Goal: Information Seeking & Learning: Learn about a topic

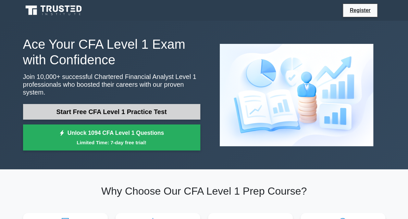
click at [106, 111] on link "Start Free CFA Level 1 Practice Test" at bounding box center [111, 112] width 177 height 16
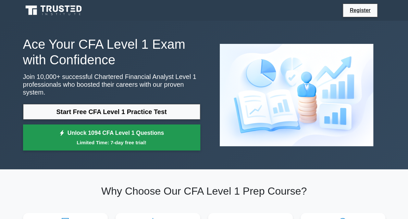
click at [142, 127] on link "Unlock 1094 CFA Level 1 Questions Limited Time: 7-day free trial!" at bounding box center [111, 137] width 177 height 26
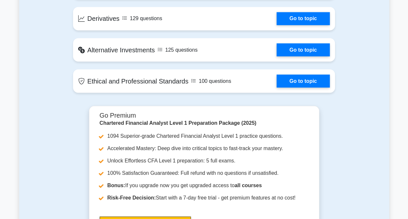
scroll to position [574, 0]
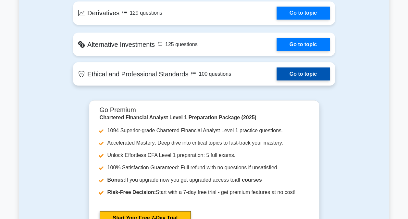
click at [315, 69] on link "Go to topic" at bounding box center [303, 73] width 53 height 13
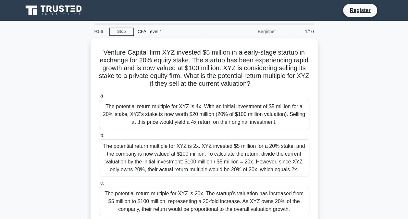
click at [408, 190] on main "9:56 Stop CFA Level 1 Beginner 1/10 Venture Capital firm XYZ invested $5 millio…" at bounding box center [204, 186] width 408 height 330
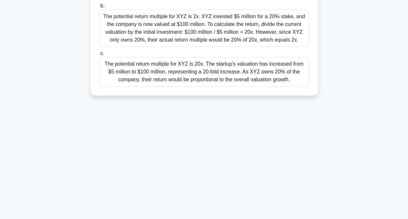
scroll to position [132, 0]
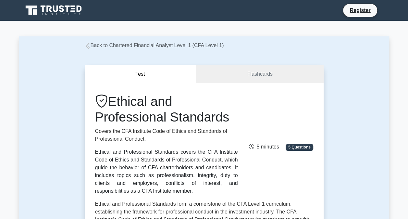
scroll to position [191, 0]
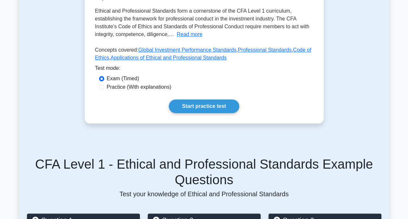
click at [104, 83] on div "Practice (With explanations)" at bounding box center [204, 87] width 211 height 8
click at [103, 84] on input "Practice (With explanations)" at bounding box center [101, 86] width 5 height 5
radio input "true"
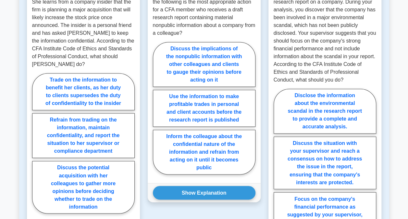
scroll to position [454, 0]
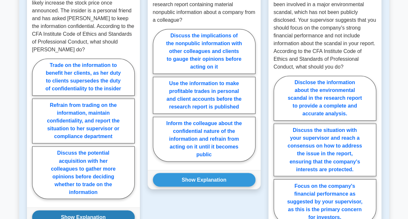
click at [108, 210] on button "Show Explanation" at bounding box center [83, 217] width 103 height 14
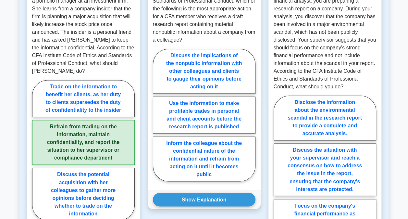
scroll to position [434, 0]
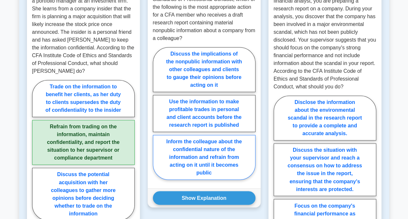
click at [214, 155] on label "Inform the colleague about the confidential nature of the information and refra…" at bounding box center [204, 157] width 103 height 45
click at [157, 117] on input "Inform the colleague about the confidential nature of the information and refra…" at bounding box center [155, 115] width 4 height 4
radio input "true"
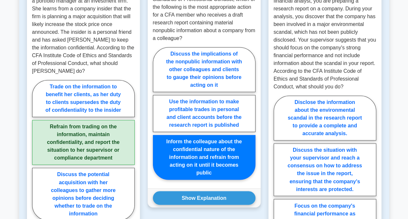
click at [232, 157] on label "Inform the colleague about the confidential nature of the information and refra…" at bounding box center [204, 157] width 103 height 45
click at [157, 117] on input "Inform the colleague about the confidential nature of the information and refra…" at bounding box center [155, 115] width 4 height 4
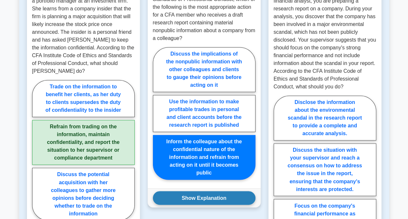
click at [227, 191] on button "Show Explanation" at bounding box center [204, 198] width 103 height 14
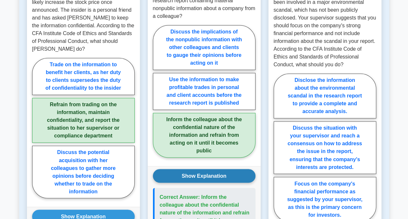
scroll to position [457, 0]
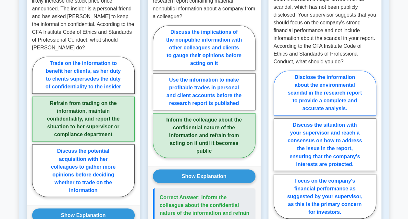
click at [338, 95] on label "Disclose the information about the environmental scandal in the research report…" at bounding box center [325, 93] width 103 height 45
click at [278, 144] on input "Disclose the information about the environmental scandal in the research report…" at bounding box center [276, 146] width 4 height 4
radio input "true"
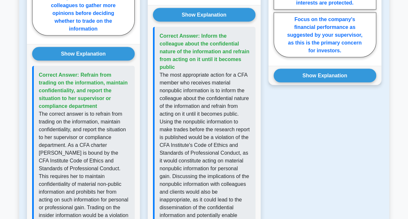
scroll to position [619, 0]
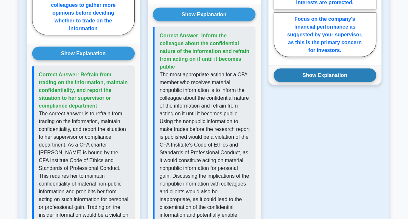
click at [331, 69] on button "Show Explanation" at bounding box center [325, 76] width 103 height 14
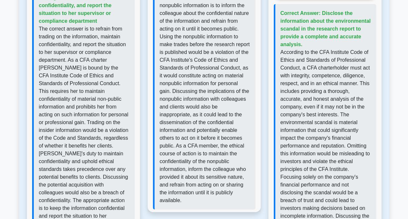
scroll to position [704, 0]
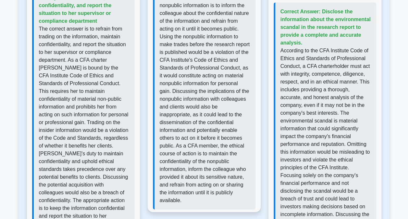
click at [349, 142] on p "According to the CFA Institute Code of Ethics and Standards of Professional Con…" at bounding box center [326, 152] width 91 height 211
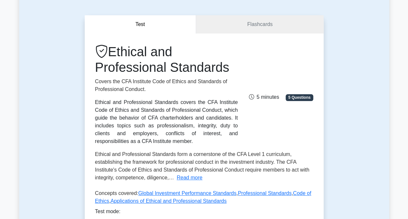
scroll to position [48, 0]
click at [257, 23] on link "Flashcards" at bounding box center [259, 24] width 127 height 19
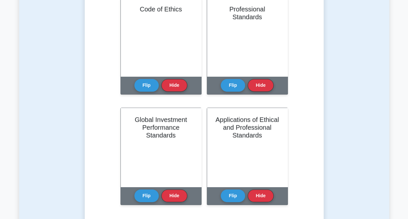
scroll to position [164, 0]
